Goal: Task Accomplishment & Management: Manage account settings

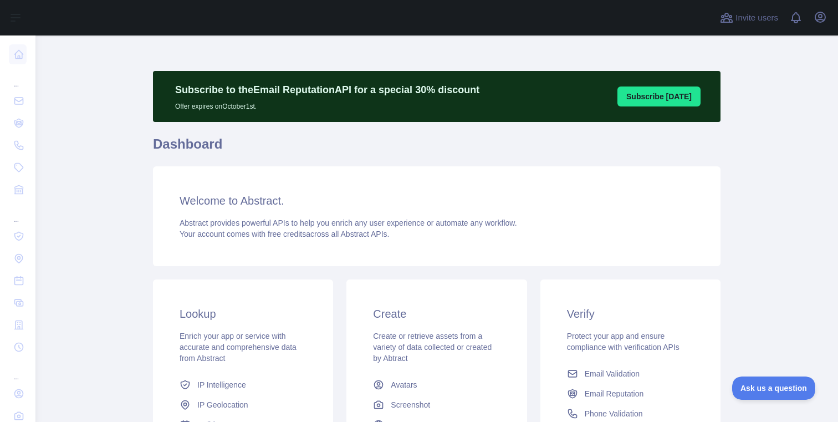
click at [298, 216] on div "Welcome to Abstract. Abstract provides powerful APIs to help you enrich any use…" at bounding box center [437, 216] width 568 height 100
click at [827, 18] on button "Open user menu" at bounding box center [821, 17] width 18 height 18
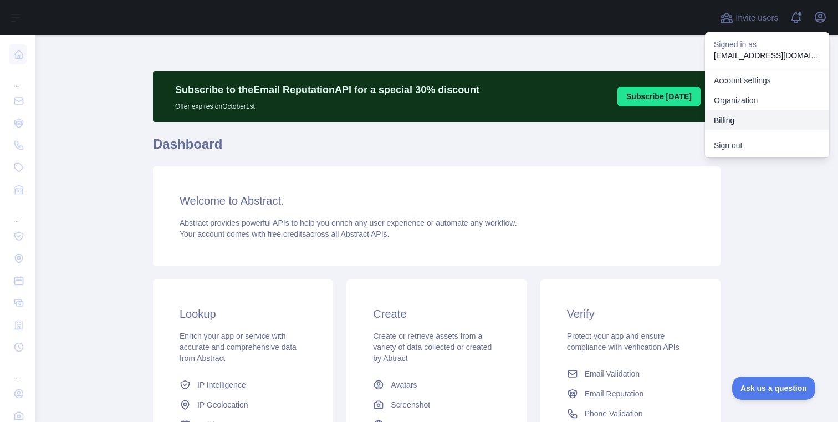
click at [746, 115] on button "Billing" at bounding box center [767, 120] width 124 height 20
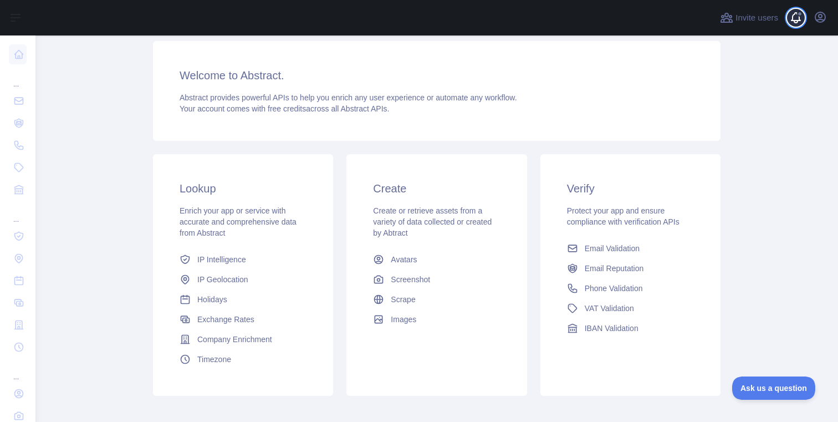
click at [809, 18] on span at bounding box center [800, 17] width 22 height 35
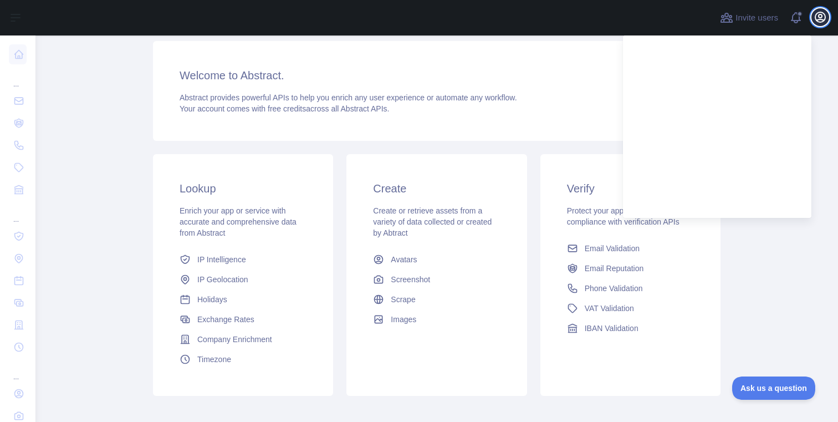
click at [820, 18] on icon "button" at bounding box center [821, 17] width 10 height 10
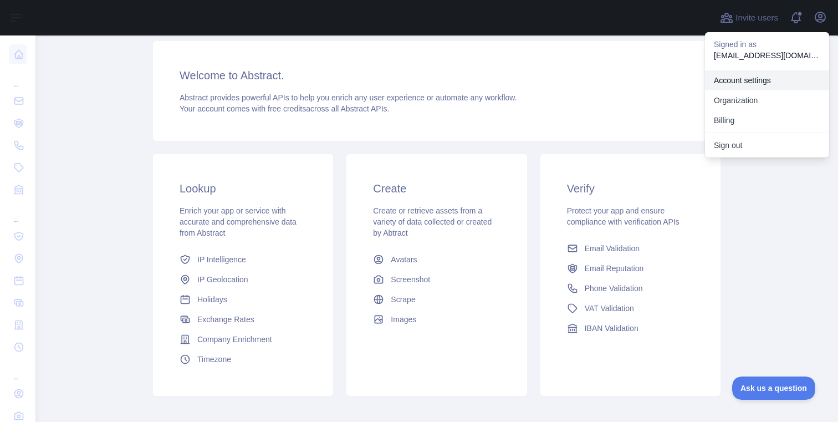
click at [752, 76] on link "Account settings" at bounding box center [767, 80] width 124 height 20
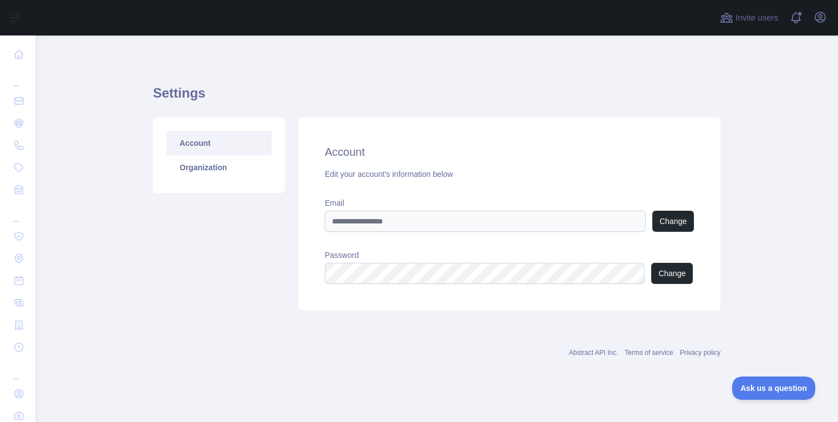
click at [209, 188] on div "Account Organization" at bounding box center [219, 155] width 132 height 75
click at [209, 164] on link "Organization" at bounding box center [218, 167] width 105 height 24
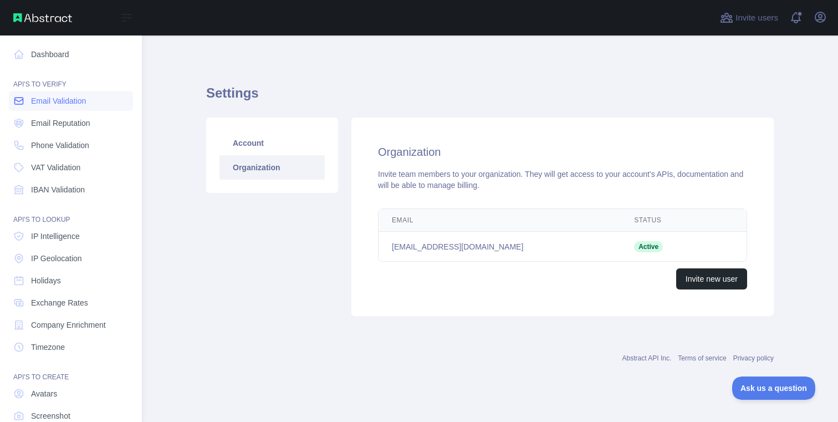
click at [70, 106] on link "Email Validation" at bounding box center [71, 101] width 124 height 20
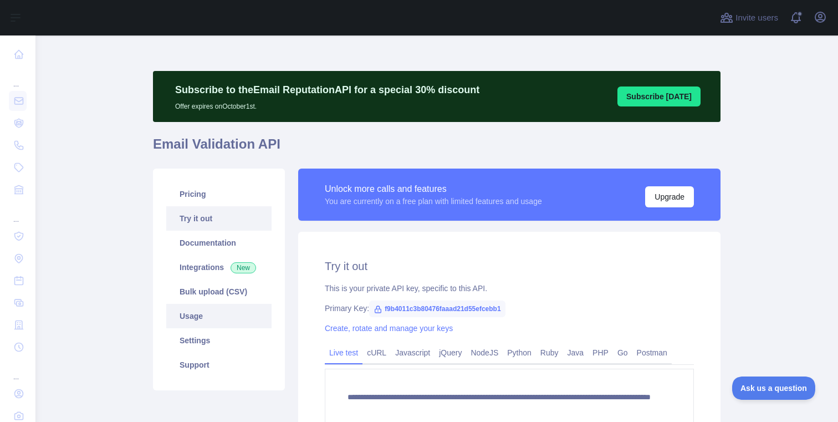
click at [203, 314] on link "Usage" at bounding box center [218, 316] width 105 height 24
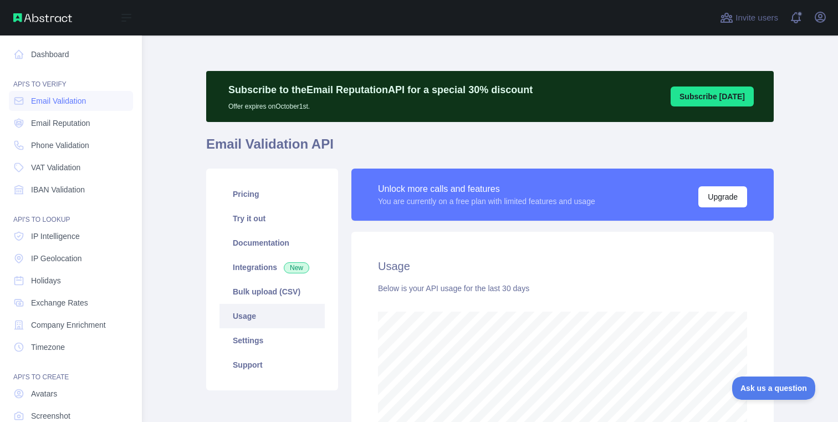
scroll to position [554009, 553699]
click at [45, 58] on link "Dashboard" at bounding box center [71, 54] width 124 height 20
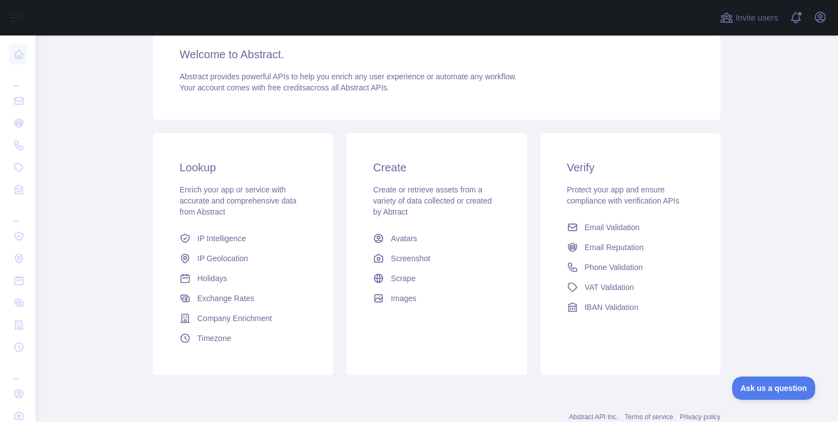
scroll to position [181, 0]
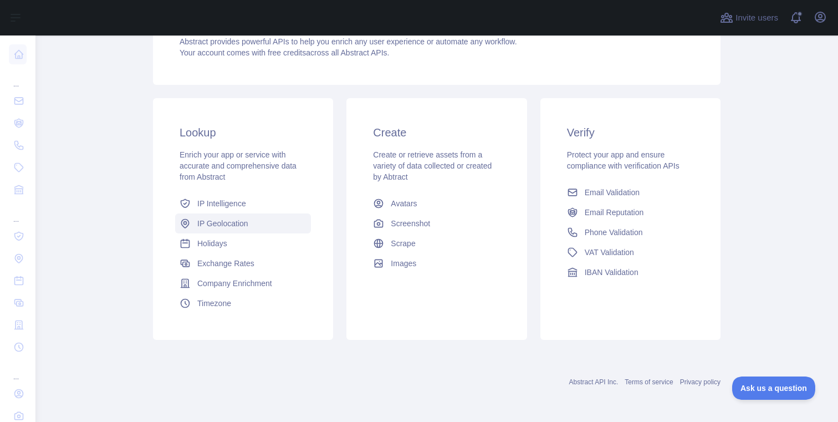
click at [229, 226] on span "IP Geolocation" at bounding box center [222, 223] width 51 height 11
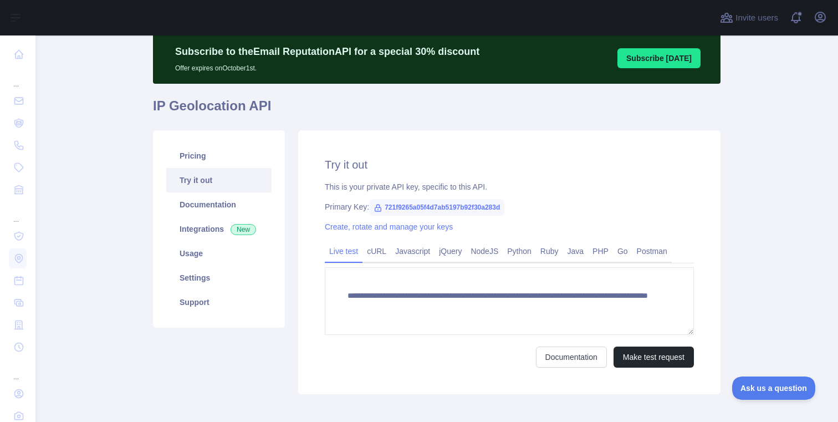
scroll to position [93, 0]
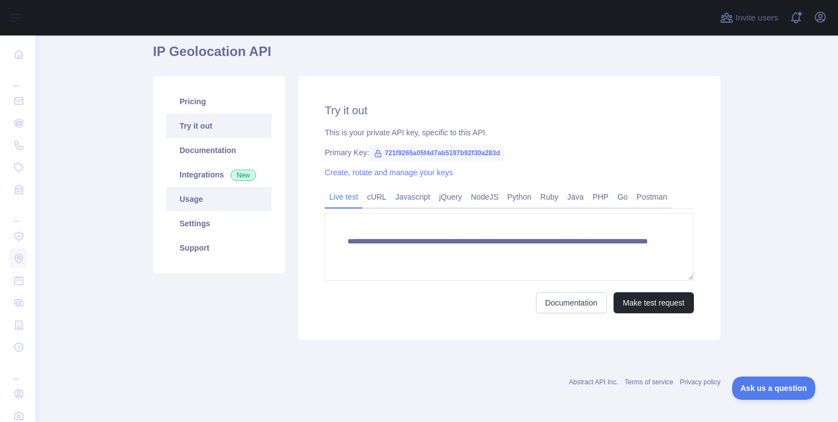
click at [224, 201] on link "Usage" at bounding box center [218, 199] width 105 height 24
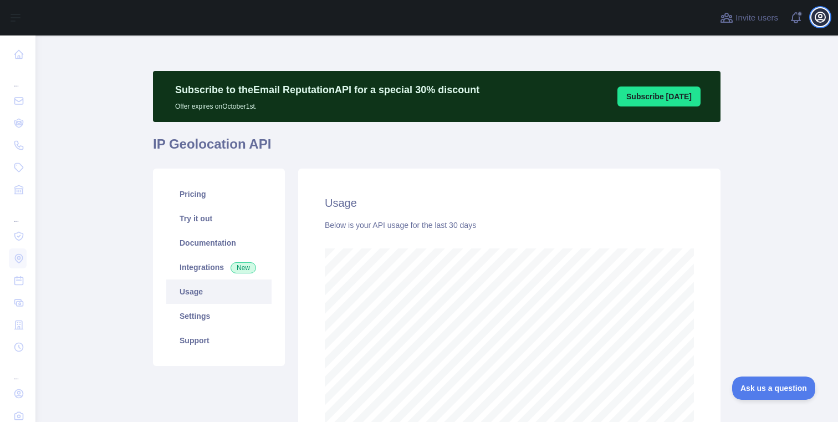
click at [817, 18] on icon "button" at bounding box center [820, 17] width 13 height 13
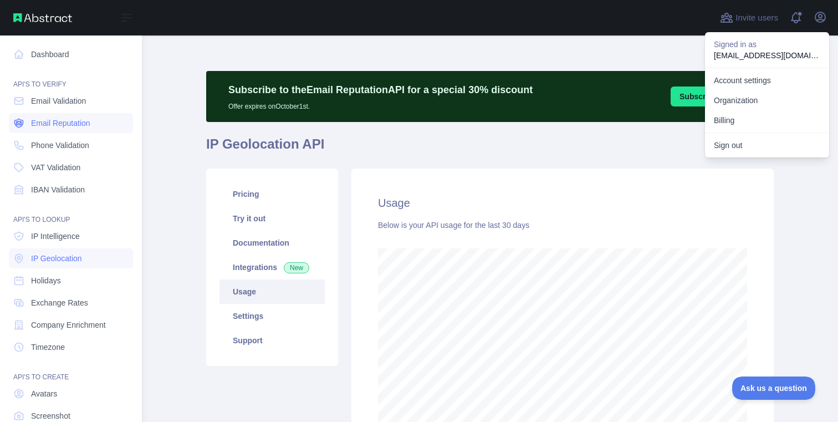
scroll to position [554009, 553699]
click at [63, 123] on span "Email Reputation" at bounding box center [60, 123] width 59 height 11
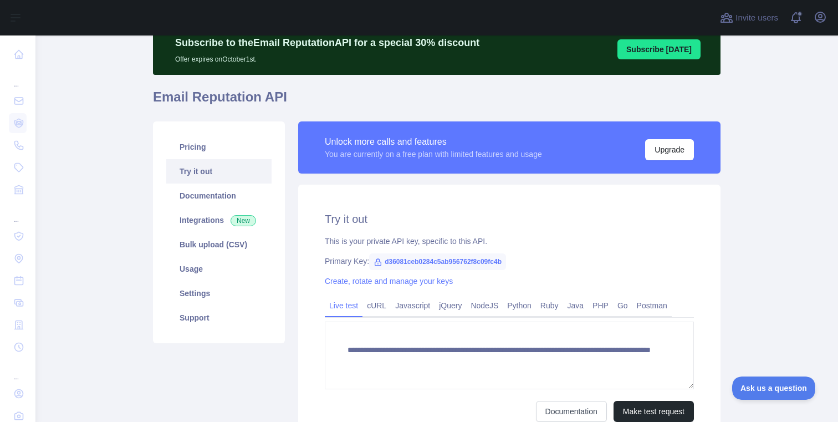
scroll to position [79, 0]
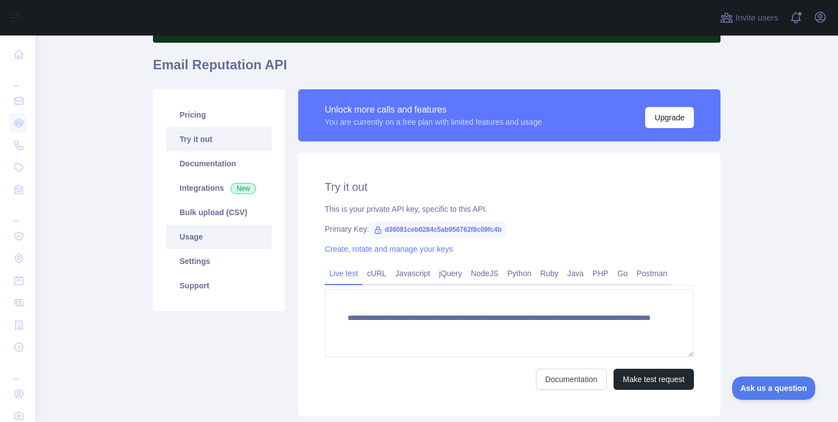
click at [210, 238] on link "Usage" at bounding box center [218, 237] width 105 height 24
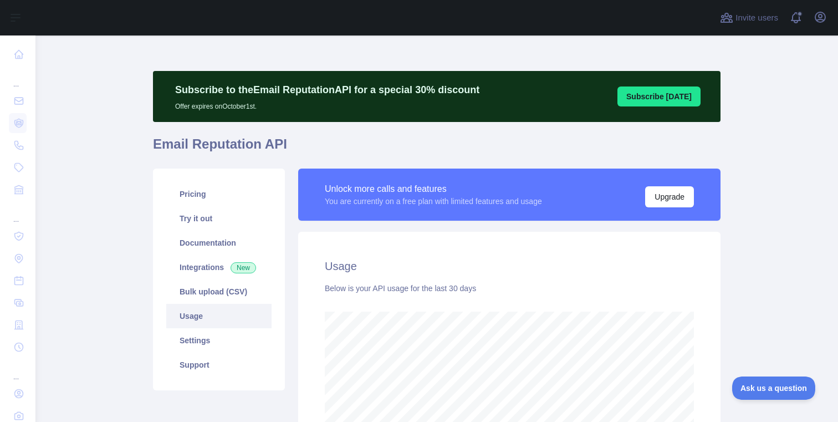
click at [836, 17] on div "Invite users View notifications Open user menu" at bounding box center [436, 17] width 803 height 35
click at [820, 17] on icon "button" at bounding box center [820, 17] width 13 height 13
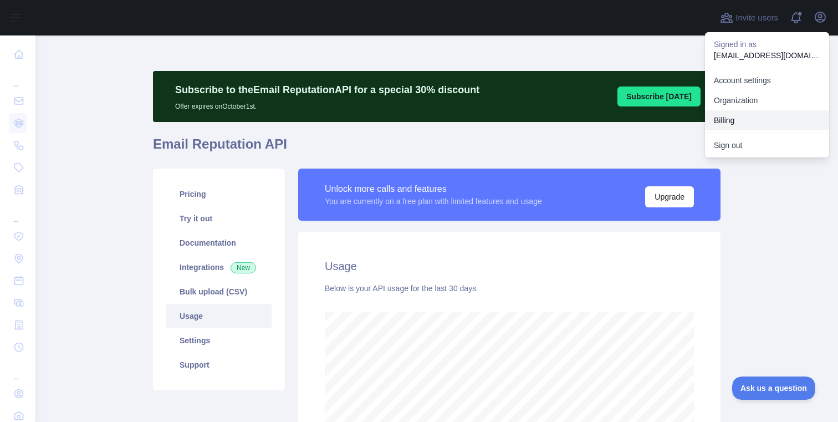
click at [731, 124] on button "Billing" at bounding box center [767, 120] width 124 height 20
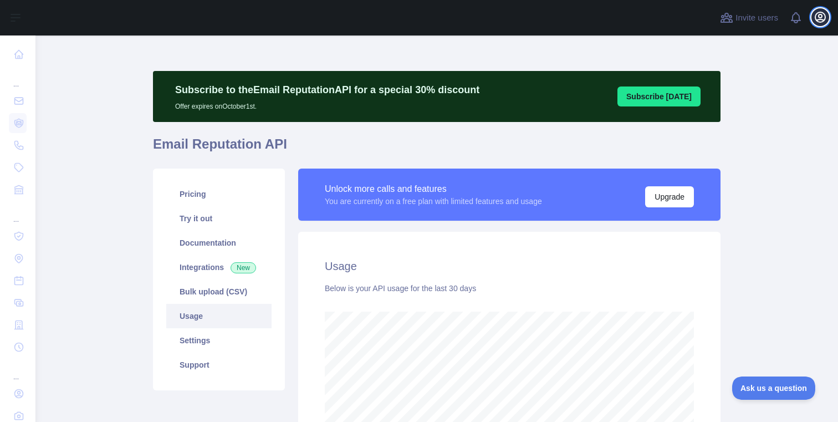
click at [818, 19] on icon "button" at bounding box center [820, 17] width 13 height 13
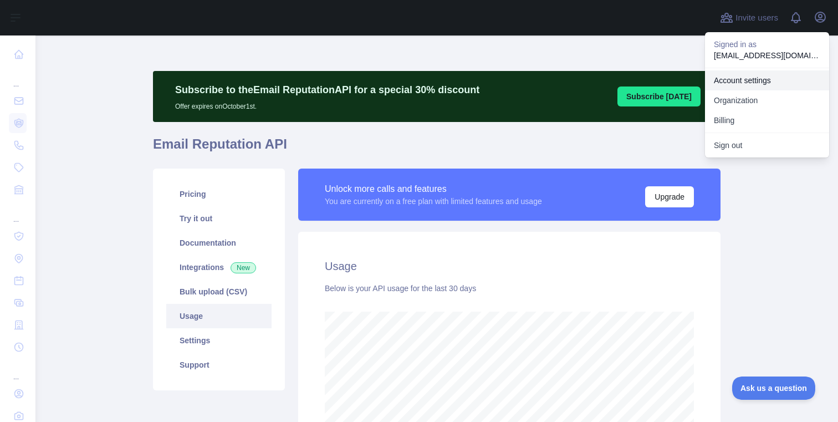
click at [756, 83] on link "Account settings" at bounding box center [767, 80] width 124 height 20
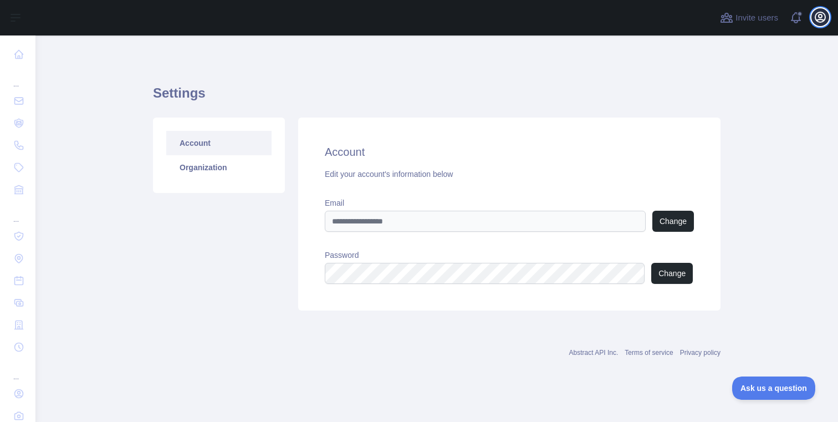
click at [818, 19] on icon "button" at bounding box center [821, 17] width 10 height 10
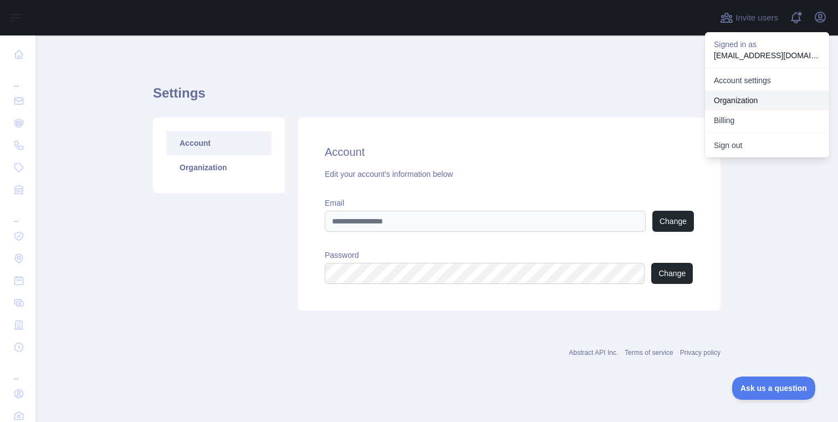
click at [741, 102] on link "Organization" at bounding box center [767, 100] width 124 height 20
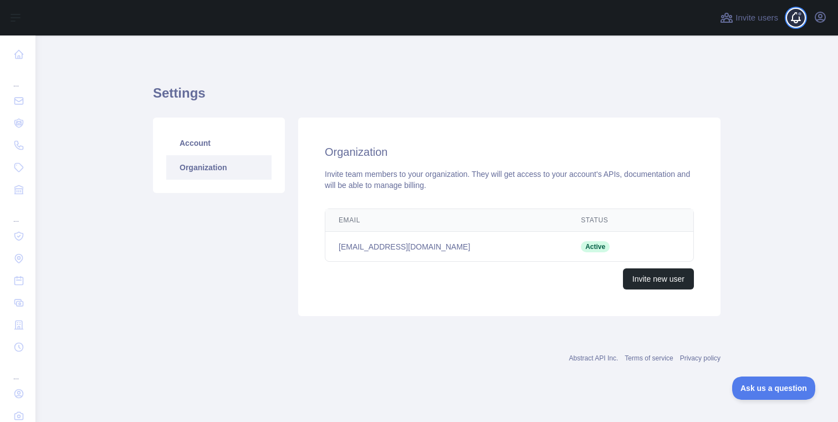
click at [796, 16] on span at bounding box center [800, 17] width 22 height 35
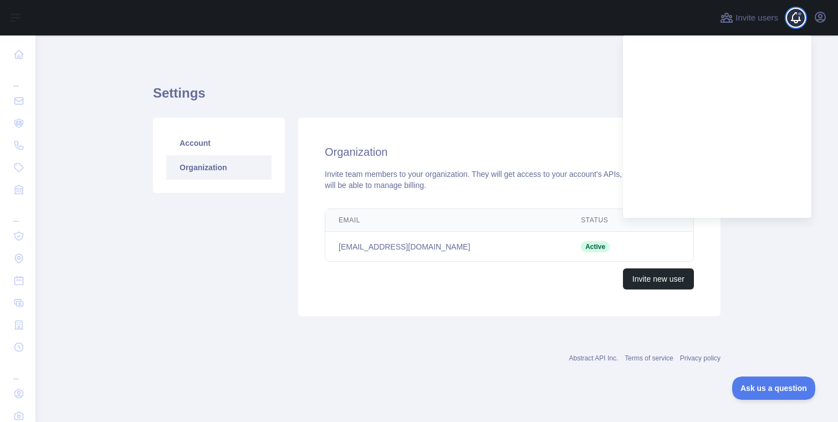
click at [792, 16] on span at bounding box center [800, 17] width 22 height 35
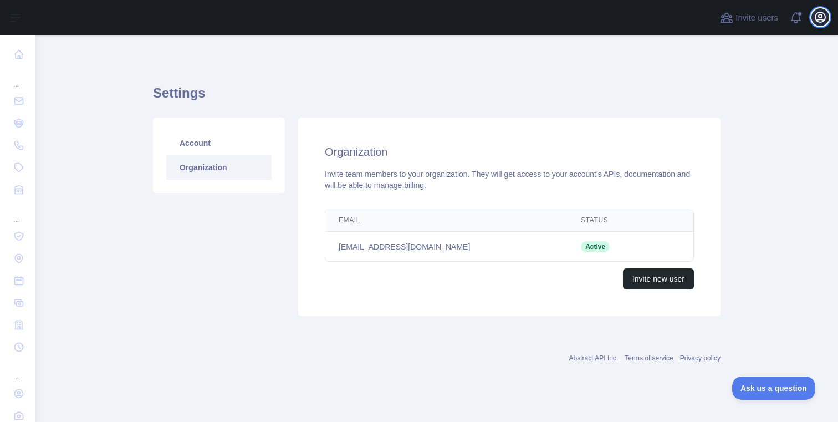
click at [817, 16] on icon "button" at bounding box center [820, 17] width 13 height 13
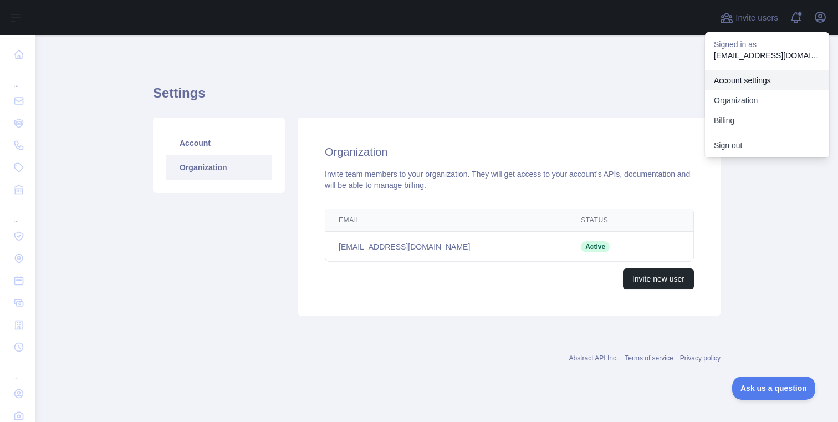
click at [741, 75] on link "Account settings" at bounding box center [767, 80] width 124 height 20
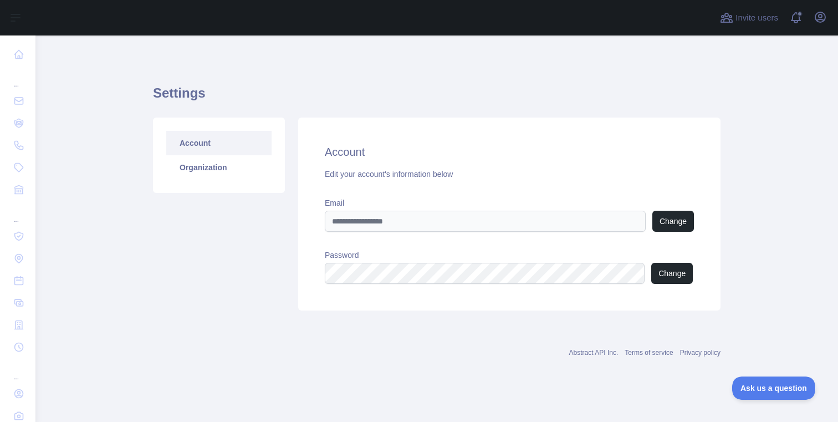
click at [836, 12] on div "Invite users View notifications Open user menu" at bounding box center [436, 17] width 803 height 35
click at [825, 17] on icon "button" at bounding box center [821, 17] width 10 height 10
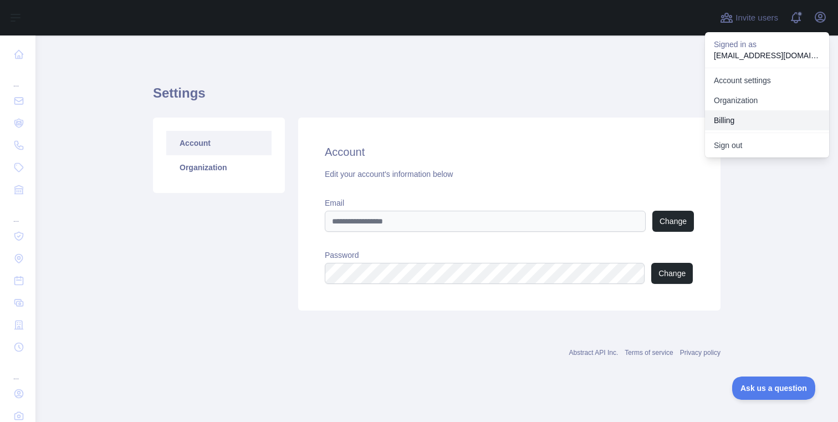
click at [751, 120] on button "Billing" at bounding box center [767, 120] width 124 height 20
